Goal: Task Accomplishment & Management: Manage account settings

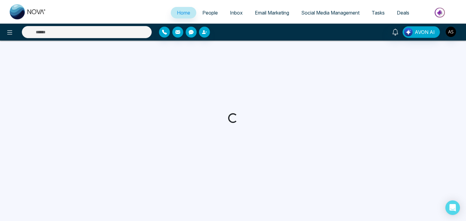
select select "*"
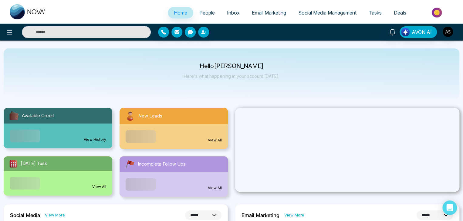
click at [207, 15] on span "People" at bounding box center [206, 13] width 15 height 6
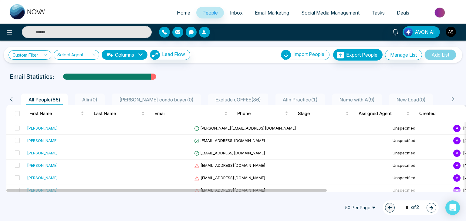
click at [89, 37] on input "text" at bounding box center [87, 32] width 130 height 12
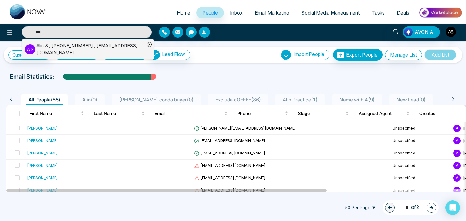
type input "***"
click at [89, 44] on div "Alin S , +14376616013 , alin@mmnovatech.com" at bounding box center [90, 49] width 108 height 14
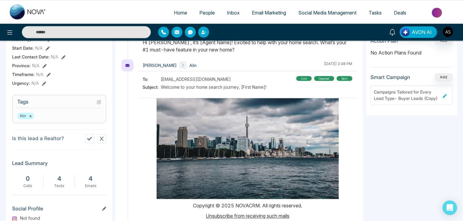
scroll to position [280, 0]
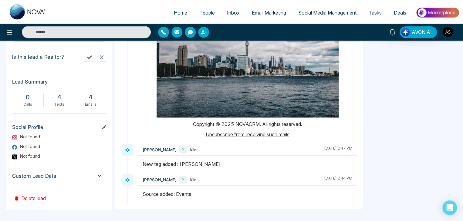
click at [446, 30] on img "button" at bounding box center [447, 32] width 10 height 10
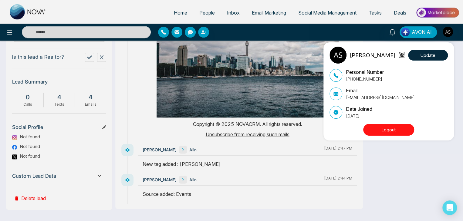
click at [404, 132] on button "Logout" at bounding box center [388, 130] width 51 height 12
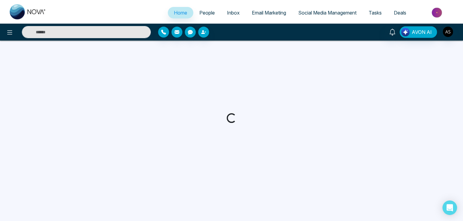
select select "*"
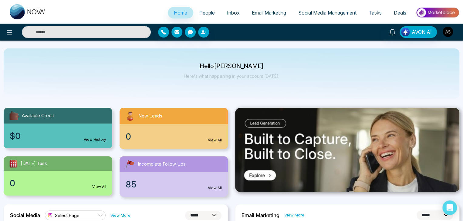
click at [449, 35] on img "button" at bounding box center [447, 32] width 10 height 10
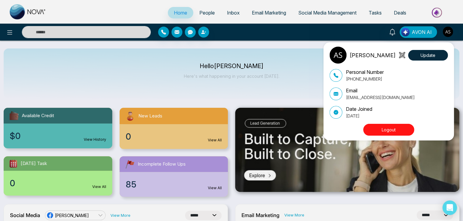
click at [404, 129] on button "Logout" at bounding box center [388, 130] width 51 height 12
